Goal: Transaction & Acquisition: Purchase product/service

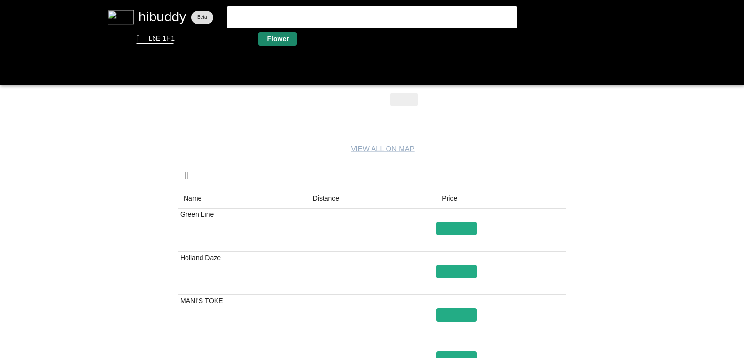
click at [279, 41] on flt-glass-pane at bounding box center [372, 179] width 744 height 358
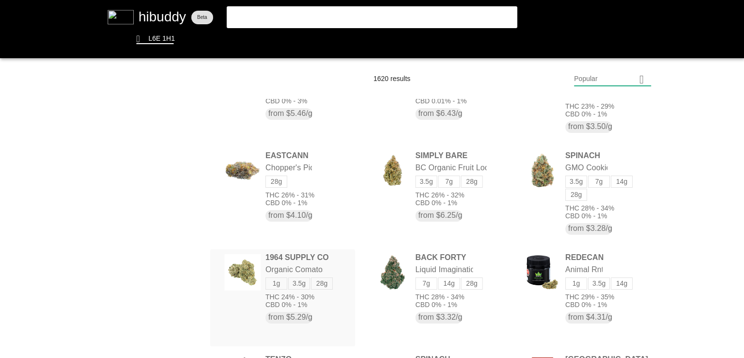
click at [270, 265] on flt-glass-pane at bounding box center [372, 179] width 744 height 358
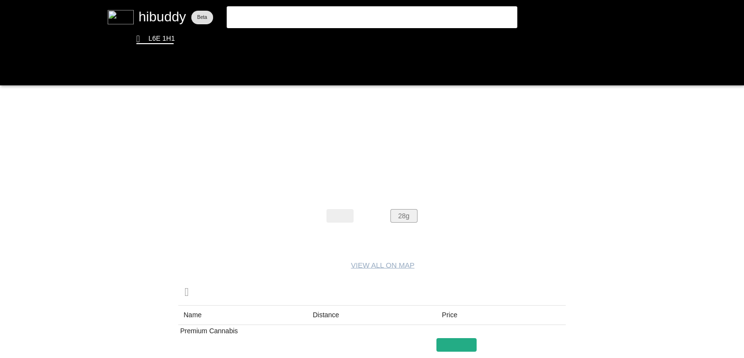
click at [412, 219] on flt-glass-pane at bounding box center [372, 179] width 744 height 358
